Goal: Check status

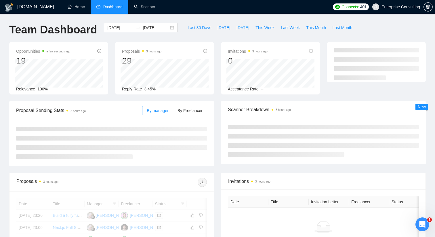
click at [241, 27] on span "[DATE]" at bounding box center [242, 27] width 13 height 6
type input "[DATE]"
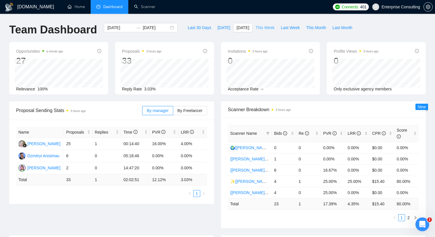
click at [260, 26] on span "This Week" at bounding box center [264, 27] width 19 height 6
type input "[DATE]"
click at [236, 29] on span "[DATE]" at bounding box center [242, 27] width 13 height 6
type input "[DATE]"
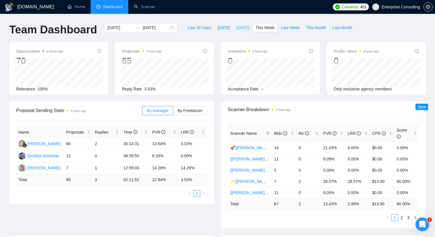
type input "[DATE]"
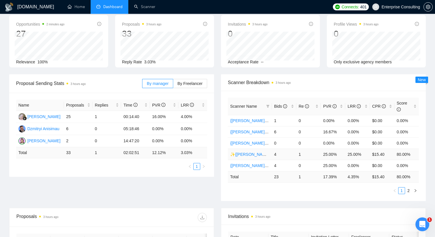
scroll to position [40, 0]
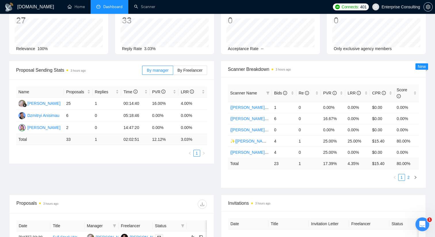
click at [407, 177] on link "2" at bounding box center [408, 177] width 6 height 6
click at [400, 178] on link "1" at bounding box center [401, 177] width 6 height 6
click at [408, 178] on link "2" at bounding box center [408, 177] width 6 height 6
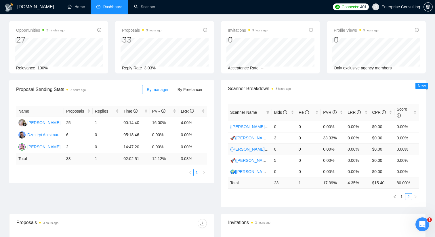
scroll to position [0, 0]
